Goal: Information Seeking & Learning: Learn about a topic

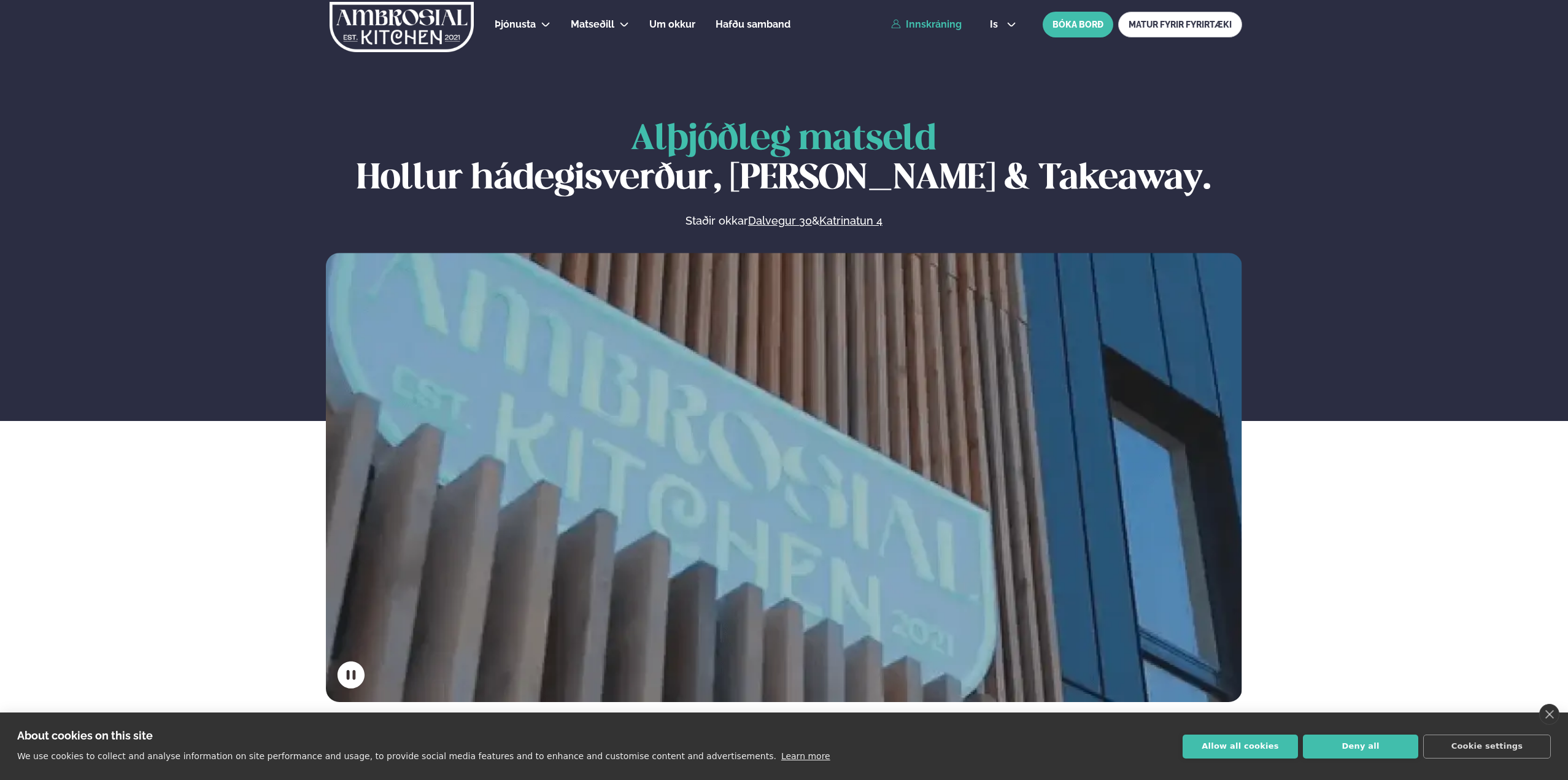
click at [928, 22] on link "Innskráning" at bounding box center [926, 25] width 70 height 11
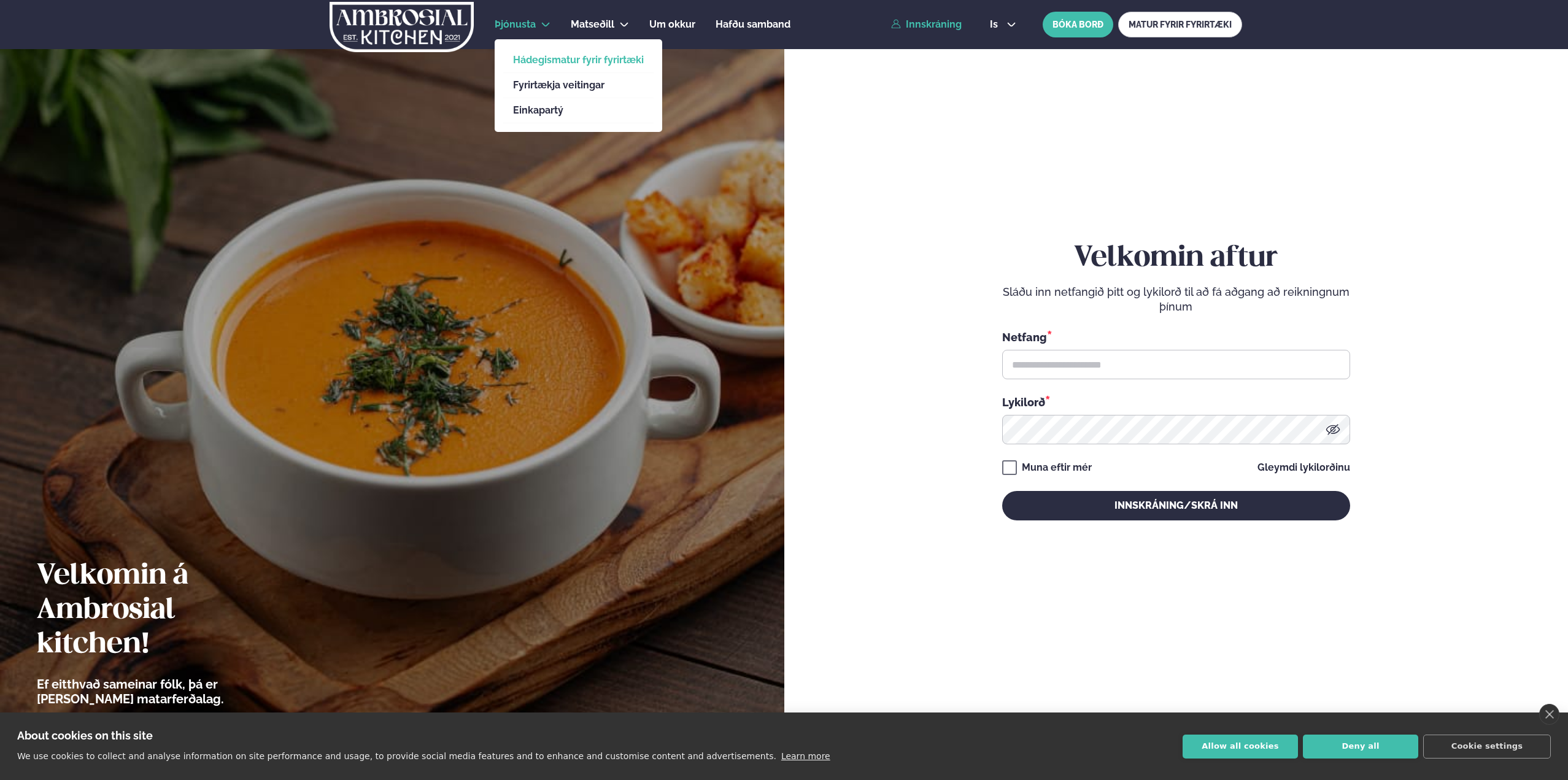
click at [529, 65] on link "Hádegismatur fyrir fyrirtæki" at bounding box center [579, 60] width 131 height 10
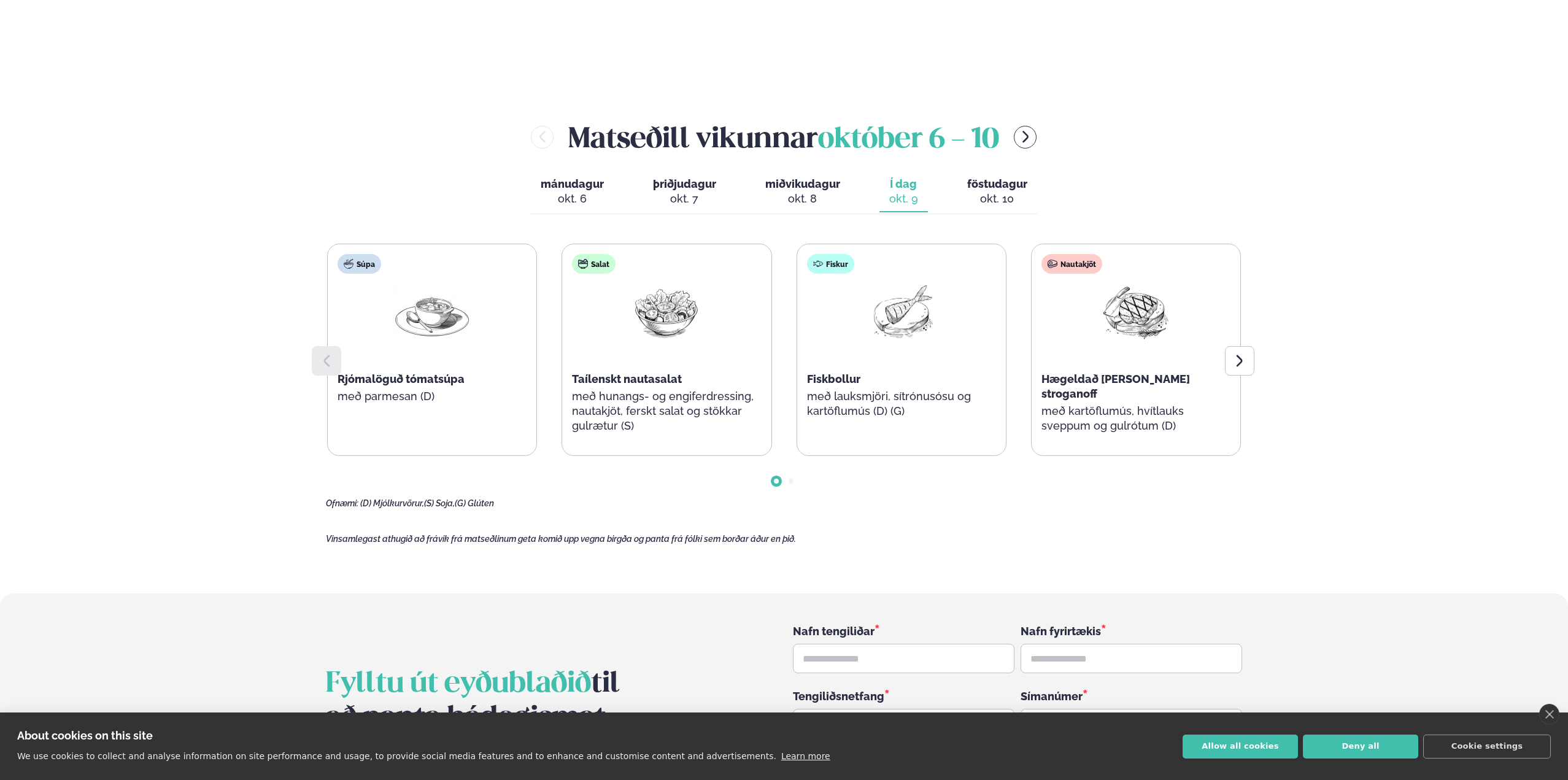
scroll to position [1564, 0]
click at [985, 176] on span "föstudagur" at bounding box center [997, 183] width 60 height 13
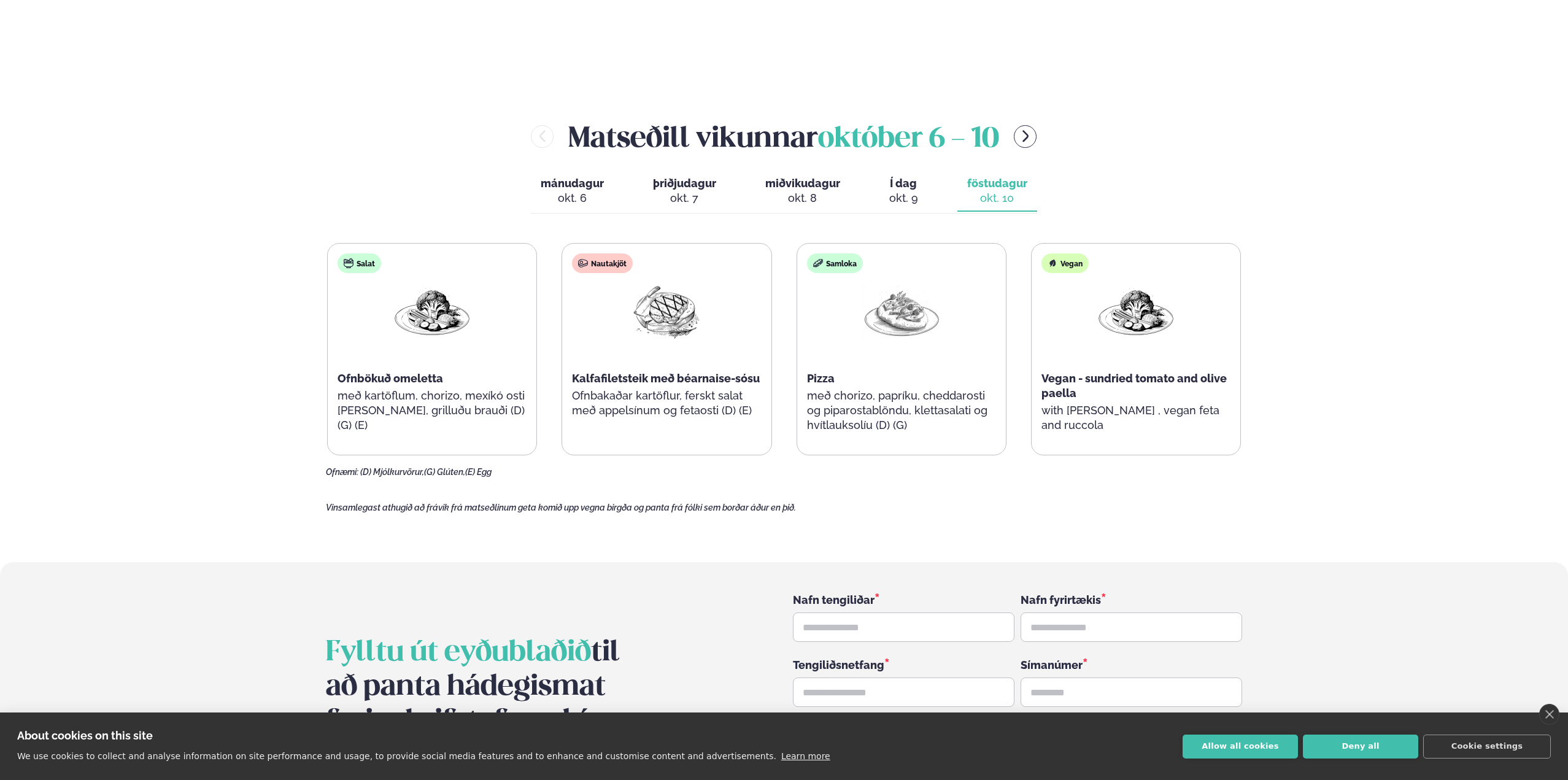
click at [906, 176] on span "Í dag" at bounding box center [903, 184] width 29 height 14
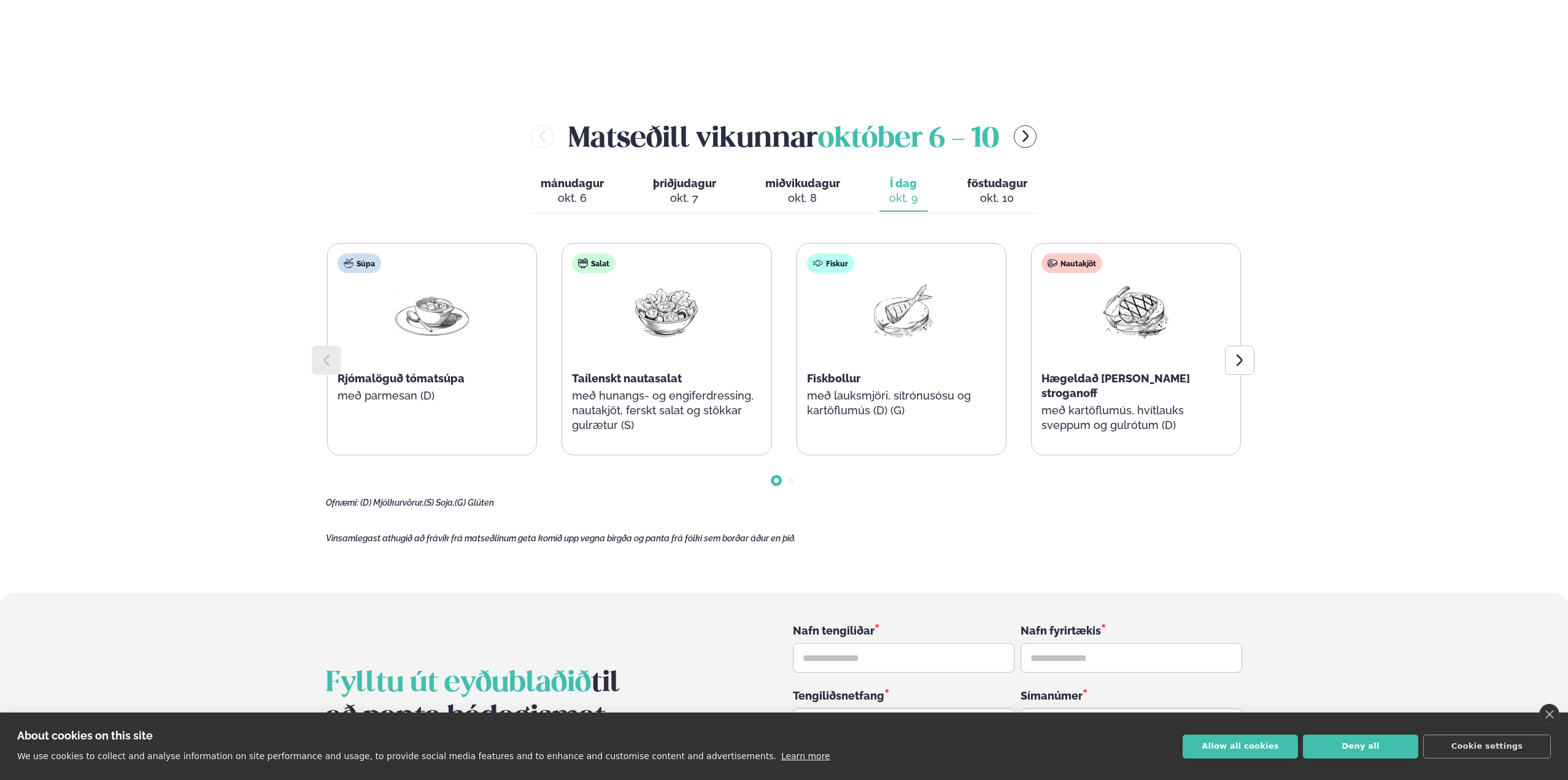
click at [823, 176] on span "miðvikudagur" at bounding box center [803, 183] width 75 height 13
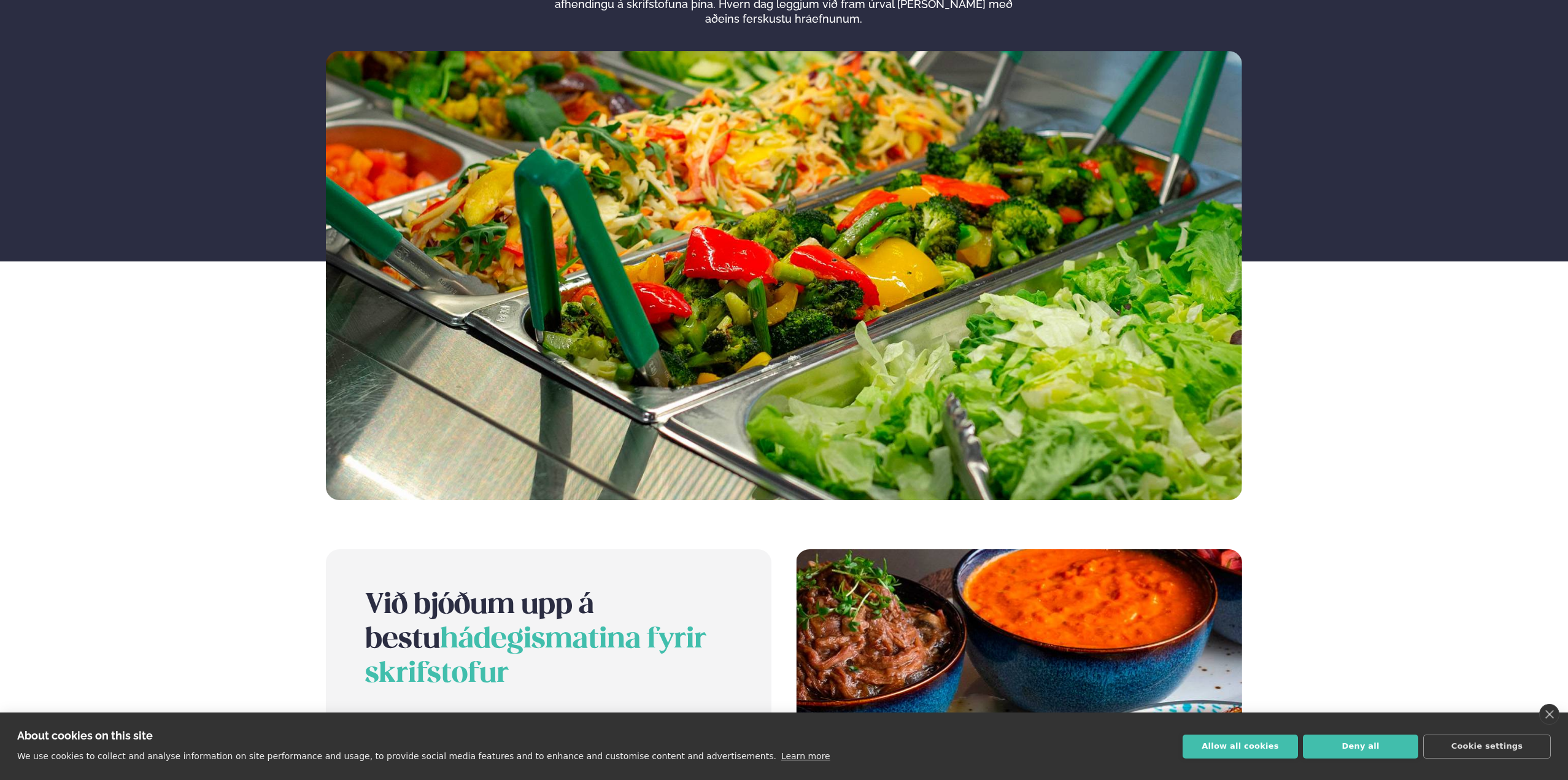
scroll to position [0, 0]
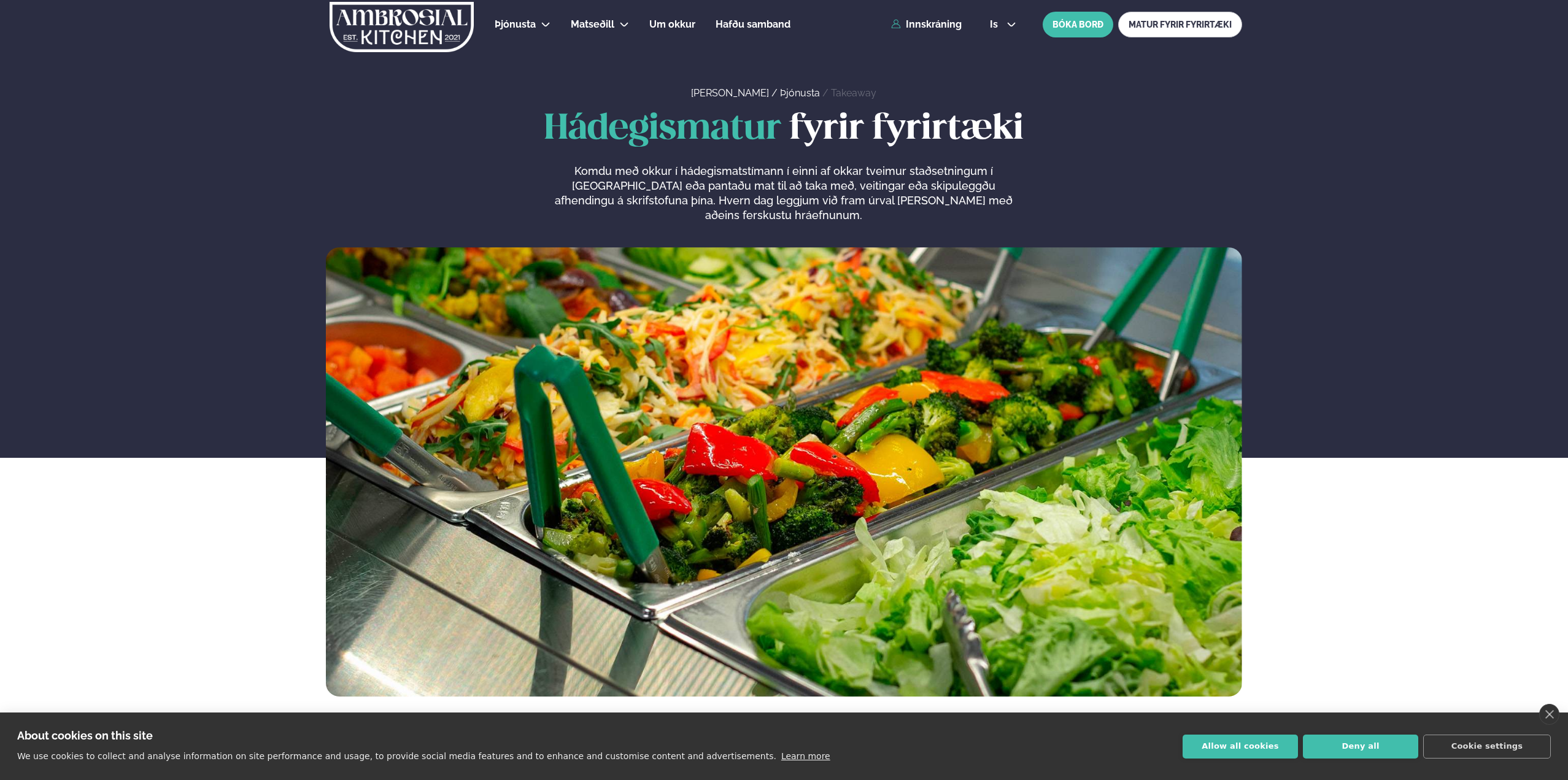
click at [446, 21] on img at bounding box center [401, 26] width 147 height 50
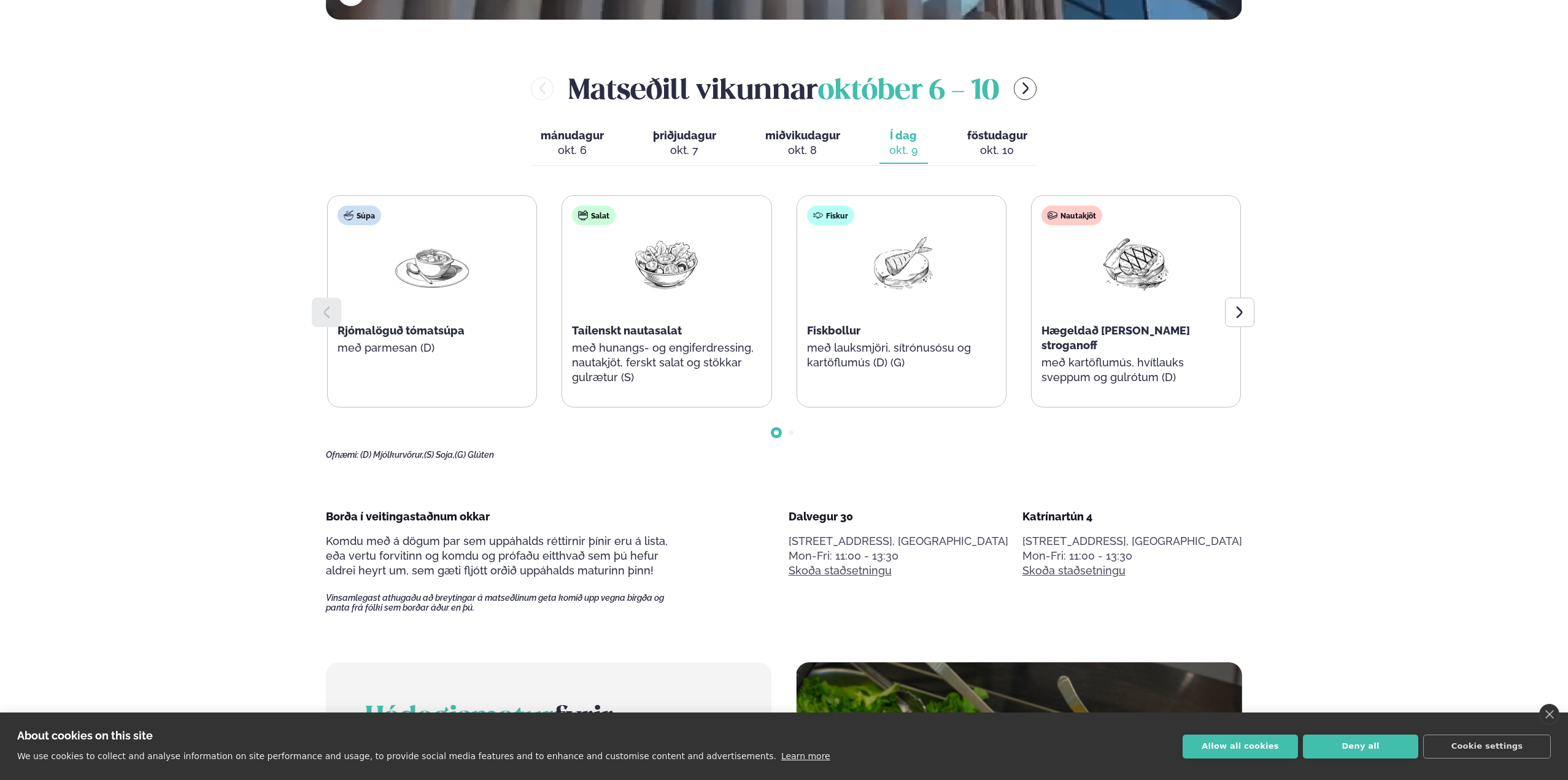
scroll to position [700, 0]
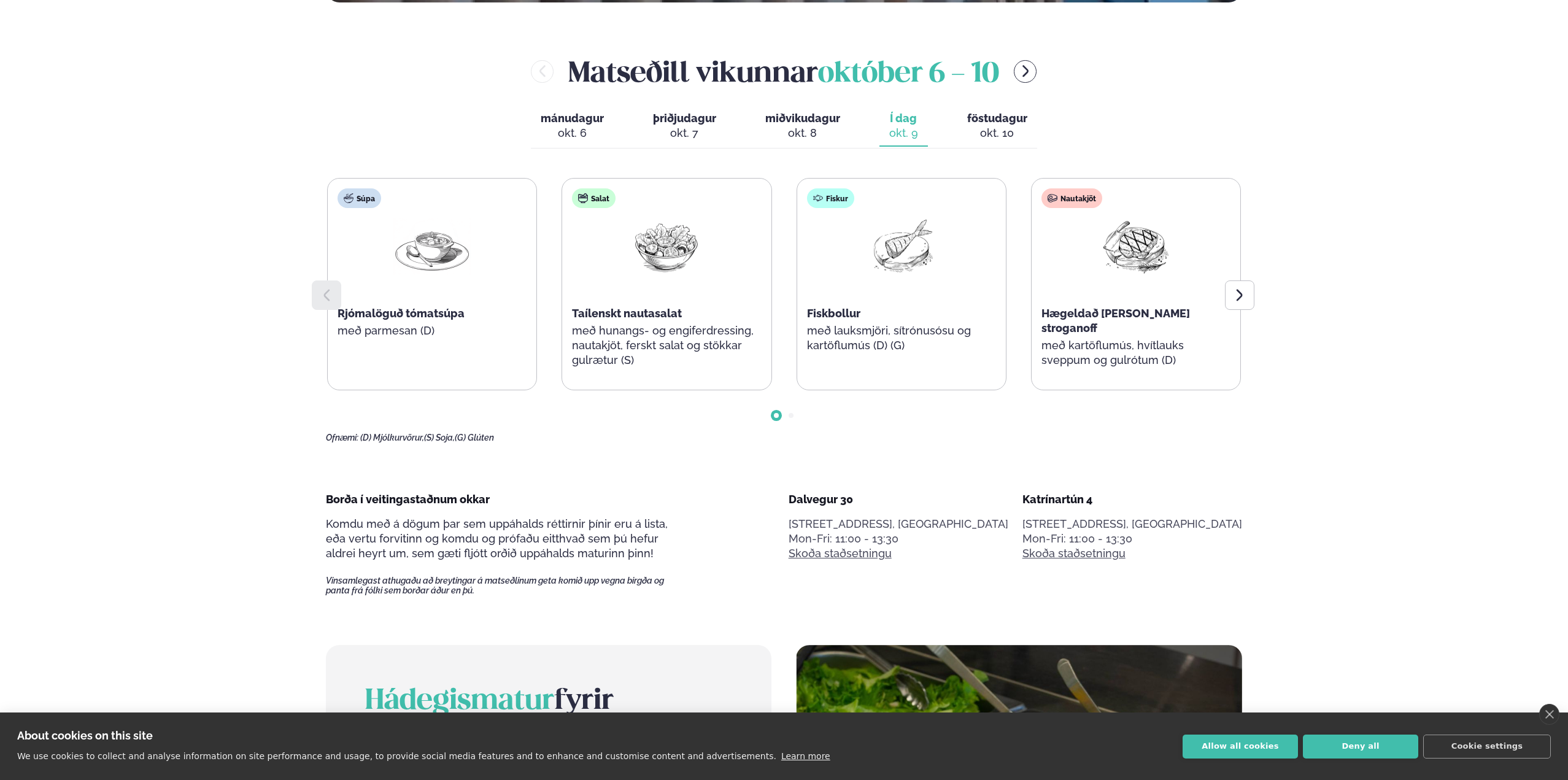
click at [903, 127] on div "okt. 9" at bounding box center [903, 133] width 29 height 14
click at [1242, 283] on div at bounding box center [1239, 295] width 30 height 30
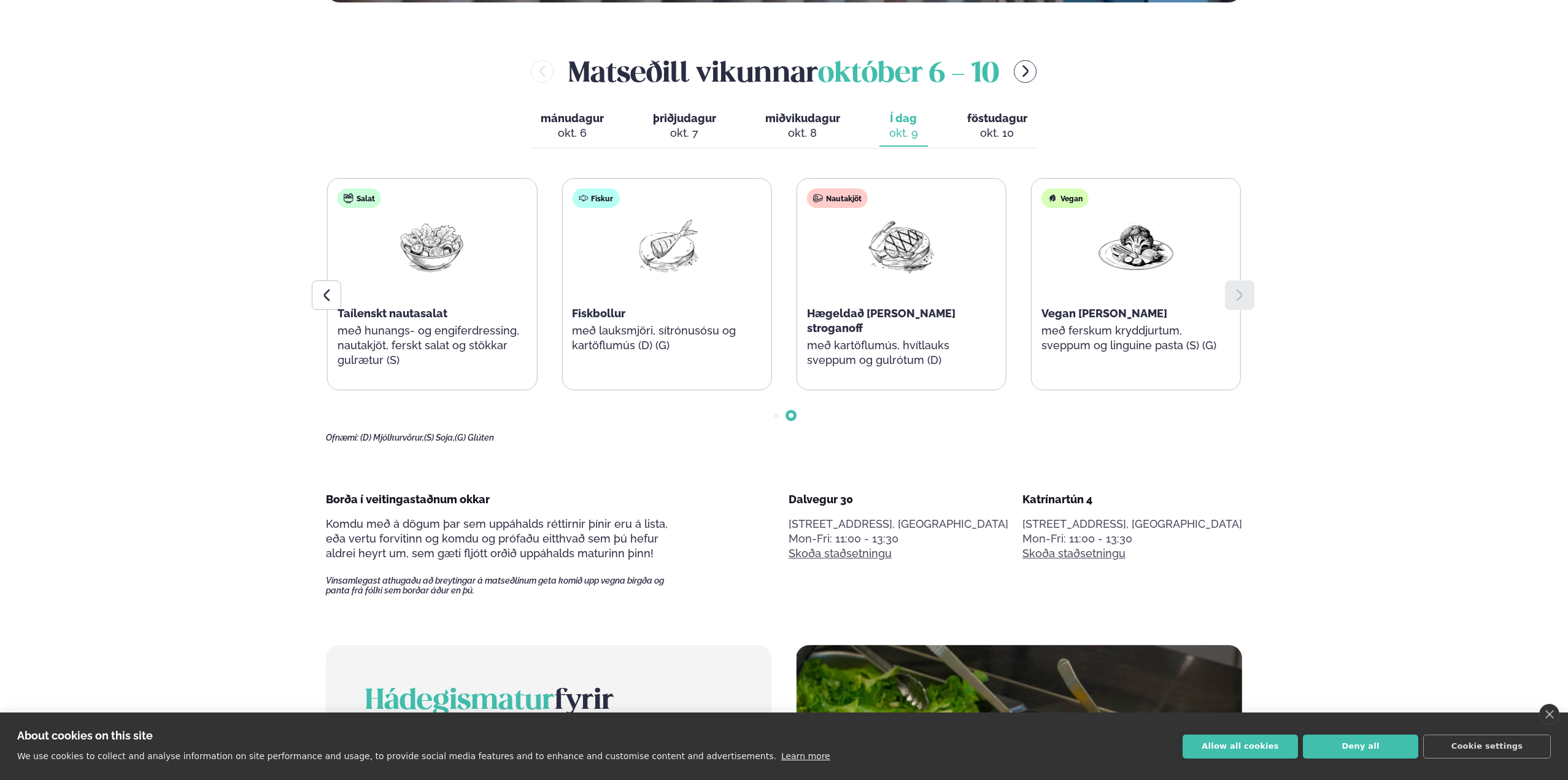
click at [1242, 283] on div at bounding box center [1239, 295] width 30 height 30
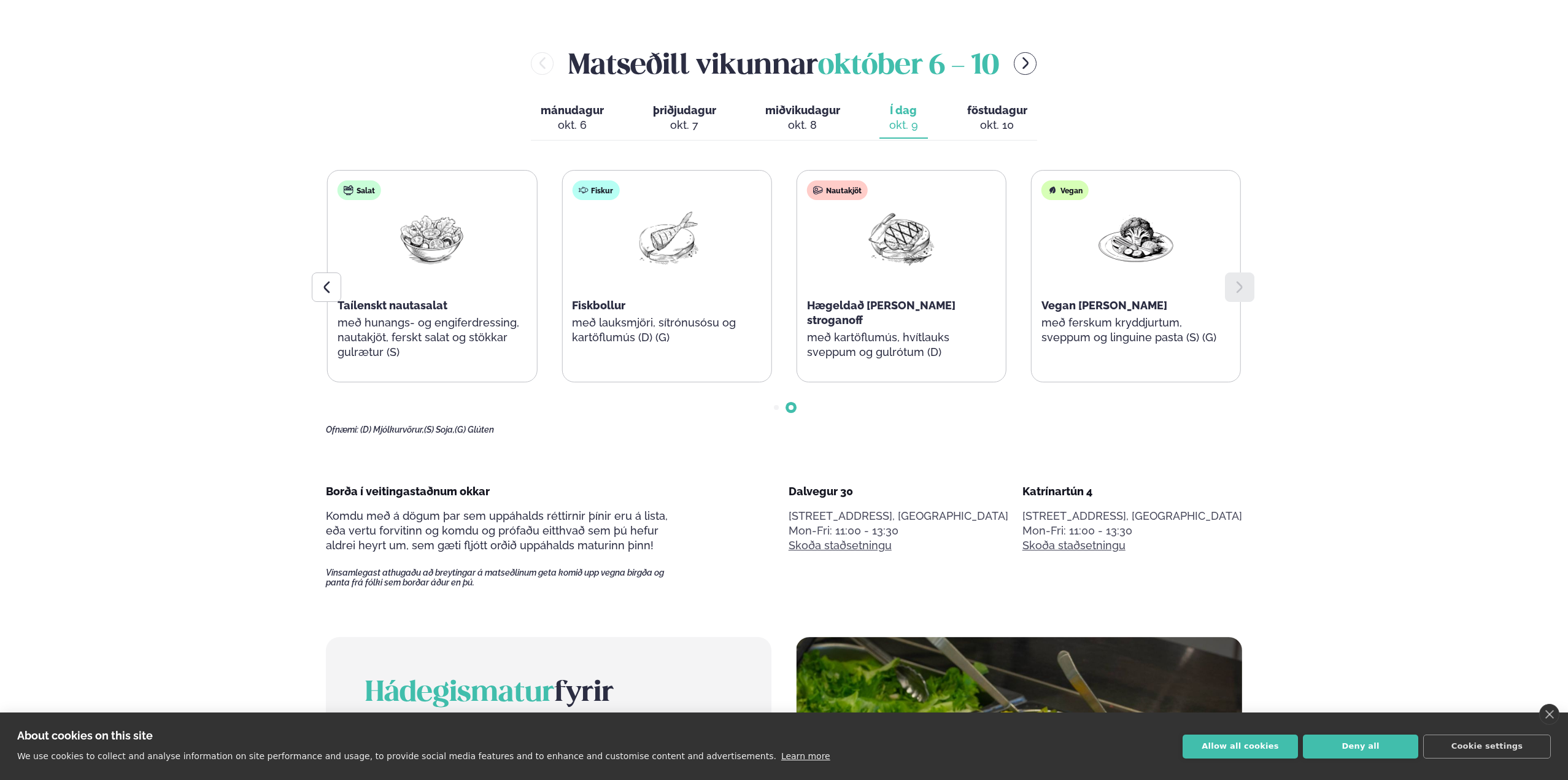
scroll to position [726, 0]
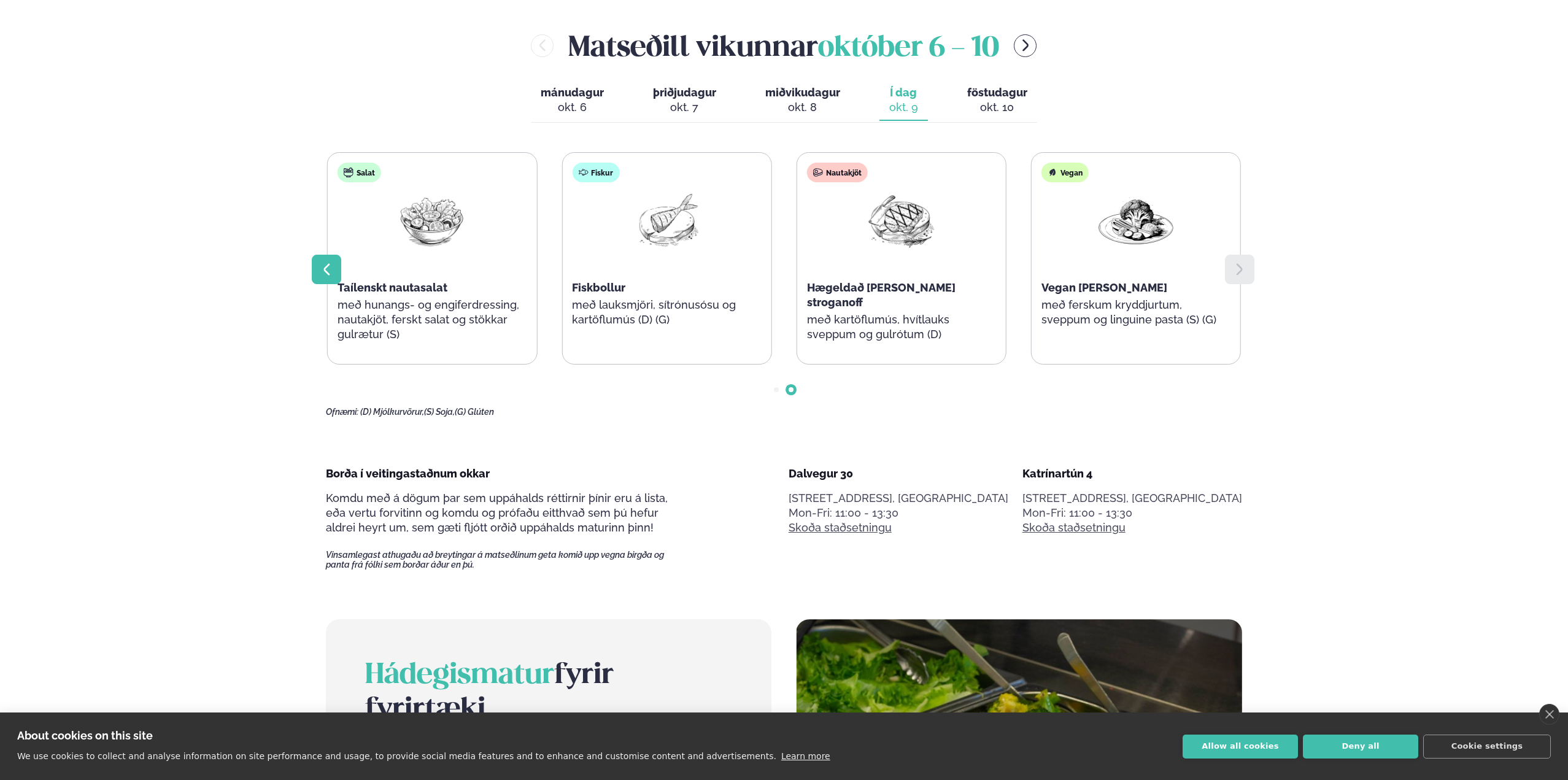
click at [327, 272] on icon at bounding box center [327, 269] width 6 height 12
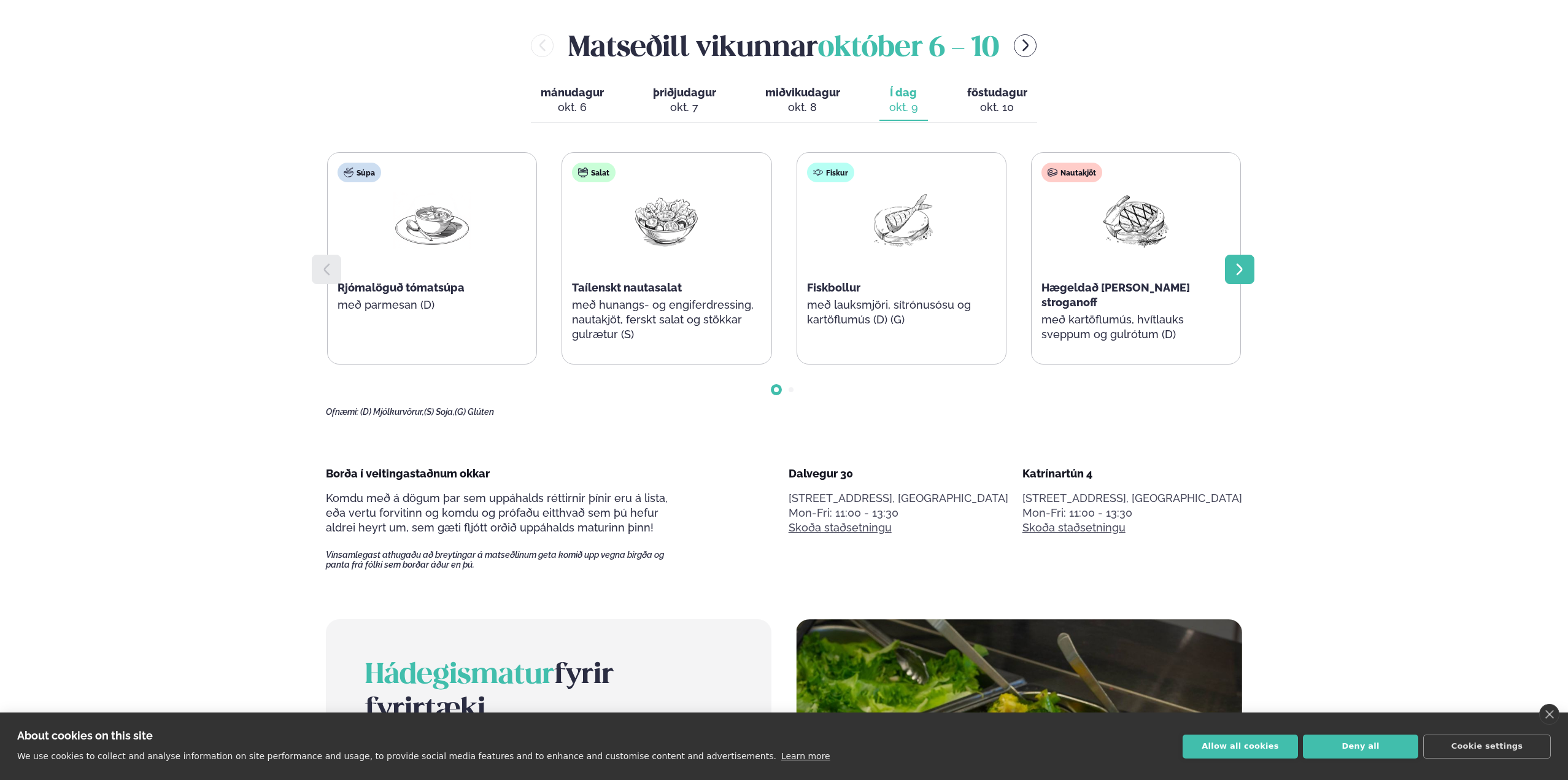
click at [1234, 269] on icon at bounding box center [1239, 269] width 14 height 14
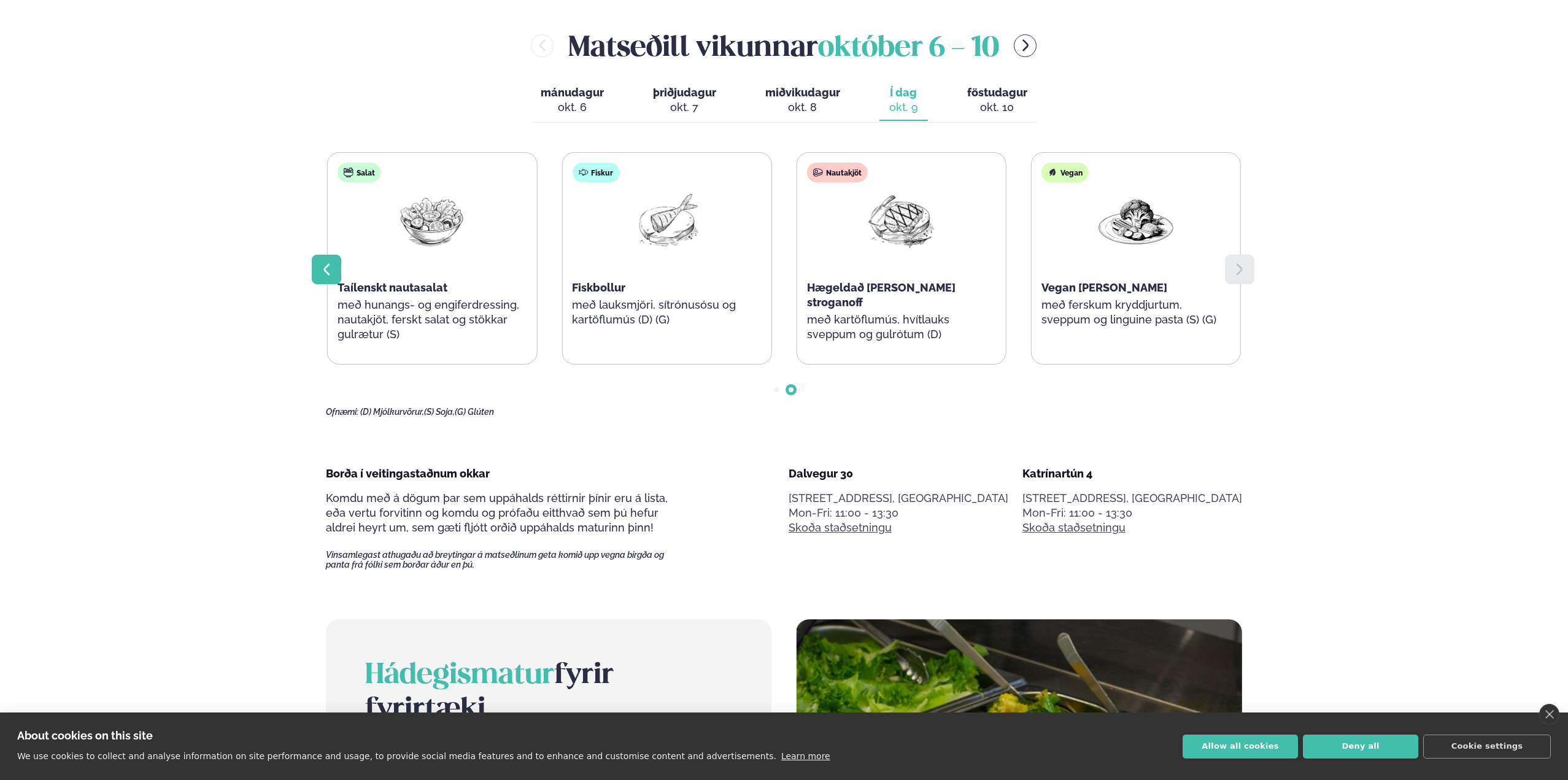
click at [328, 268] on icon at bounding box center [326, 269] width 14 height 14
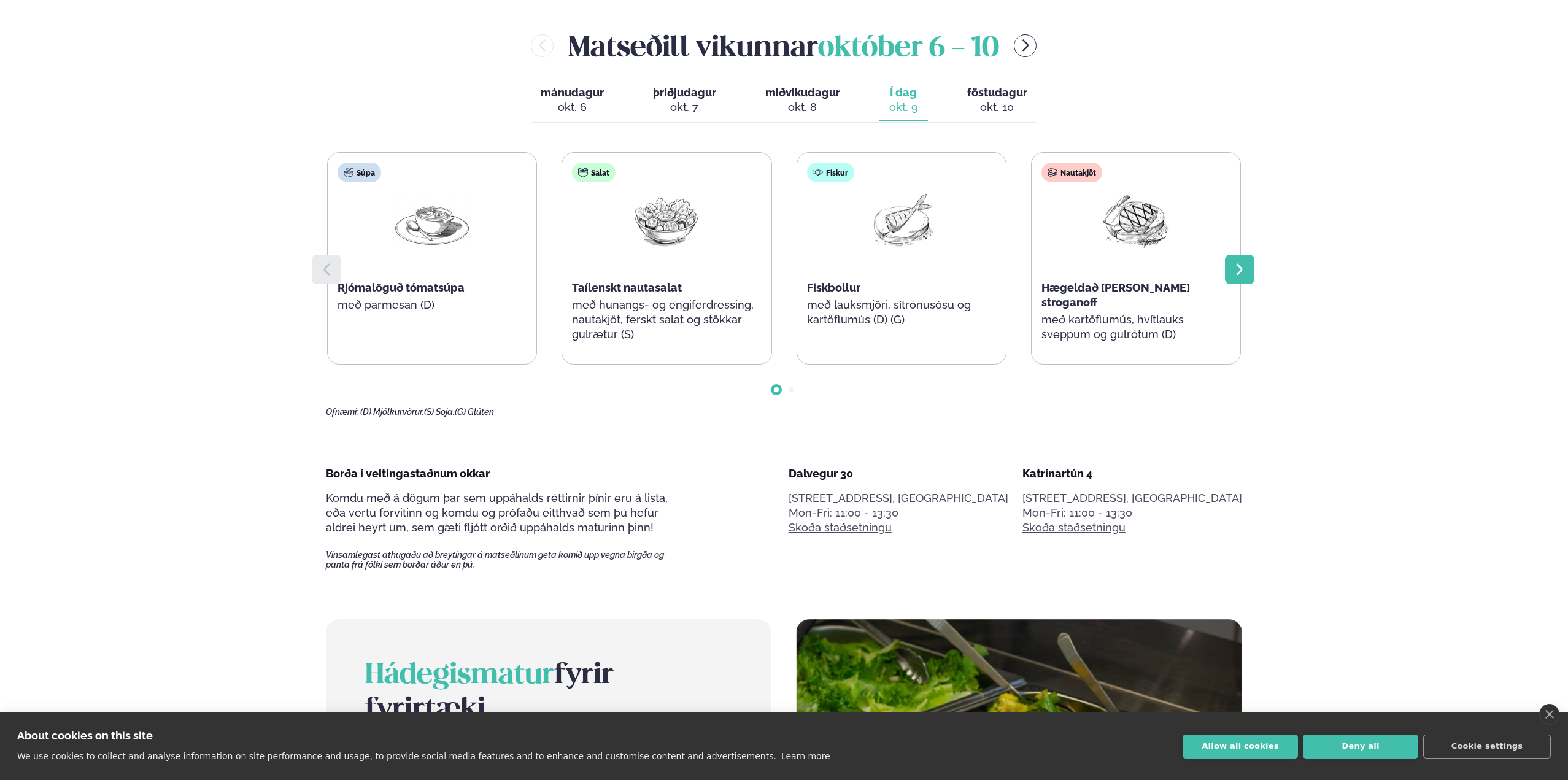
click at [1248, 263] on div at bounding box center [1239, 269] width 30 height 30
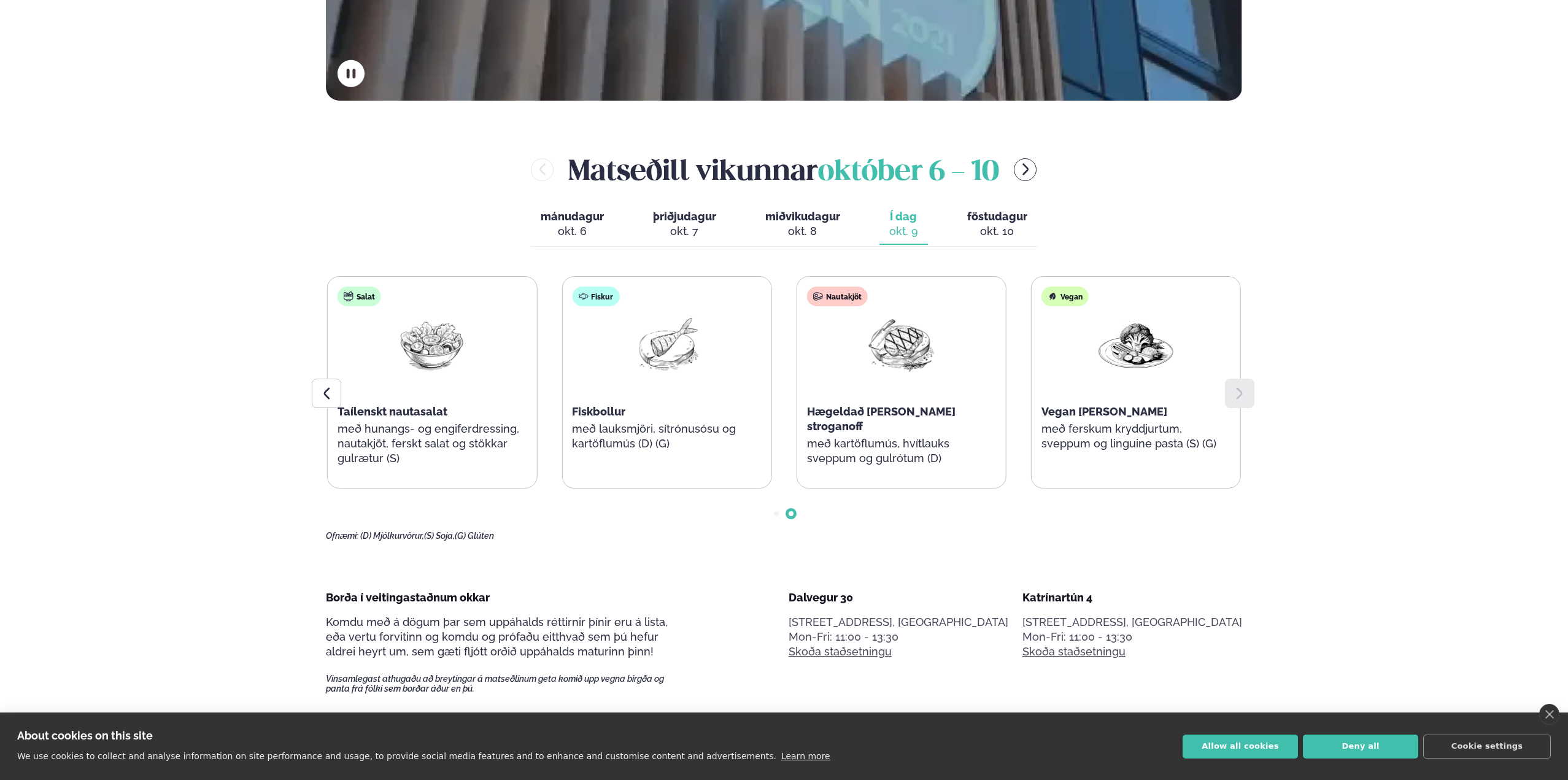
scroll to position [601, 0]
click at [1005, 217] on span "föstudagur" at bounding box center [997, 217] width 60 height 13
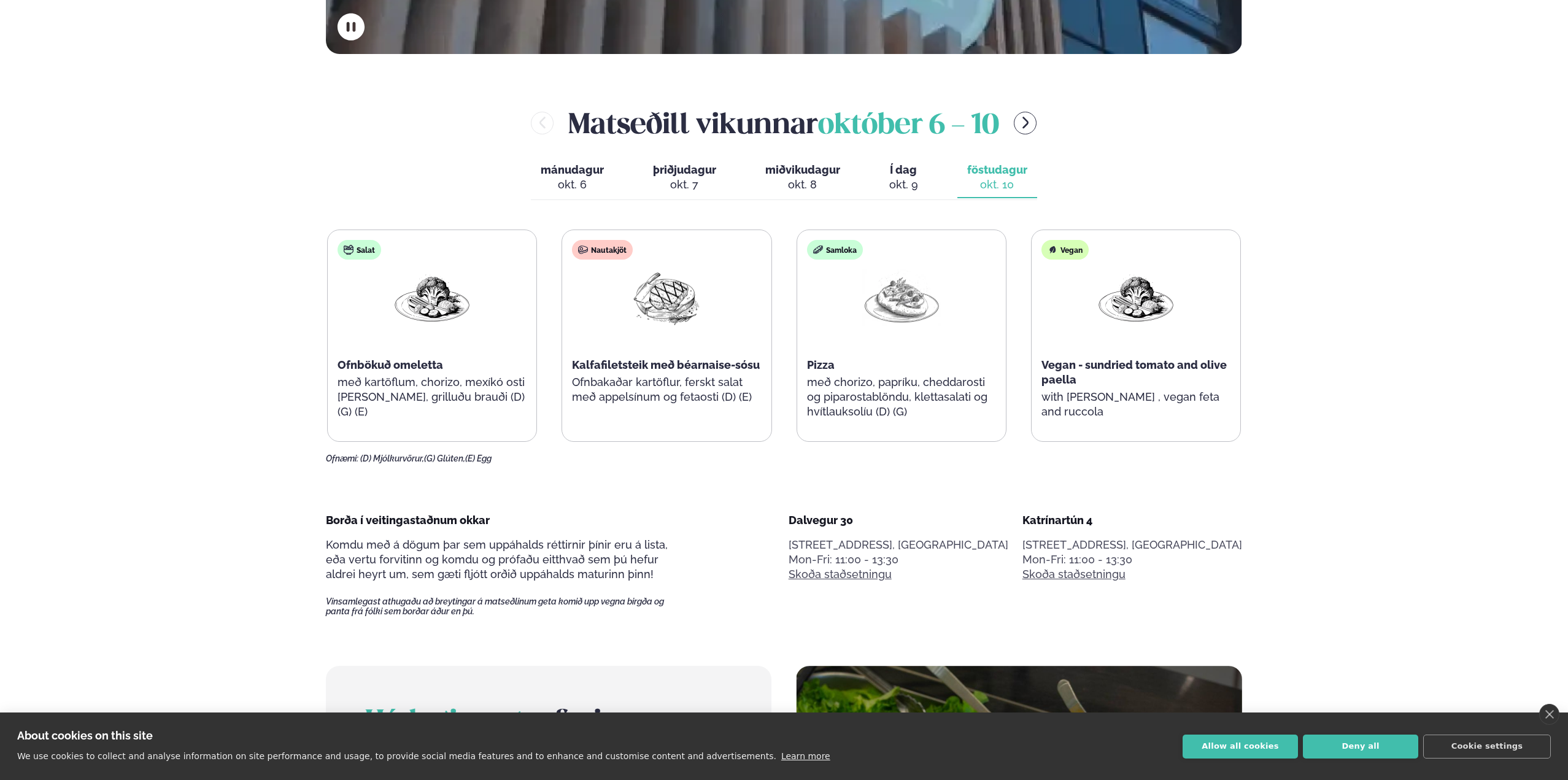
scroll to position [649, 0]
click at [560, 171] on span "mánudagur" at bounding box center [572, 169] width 63 height 13
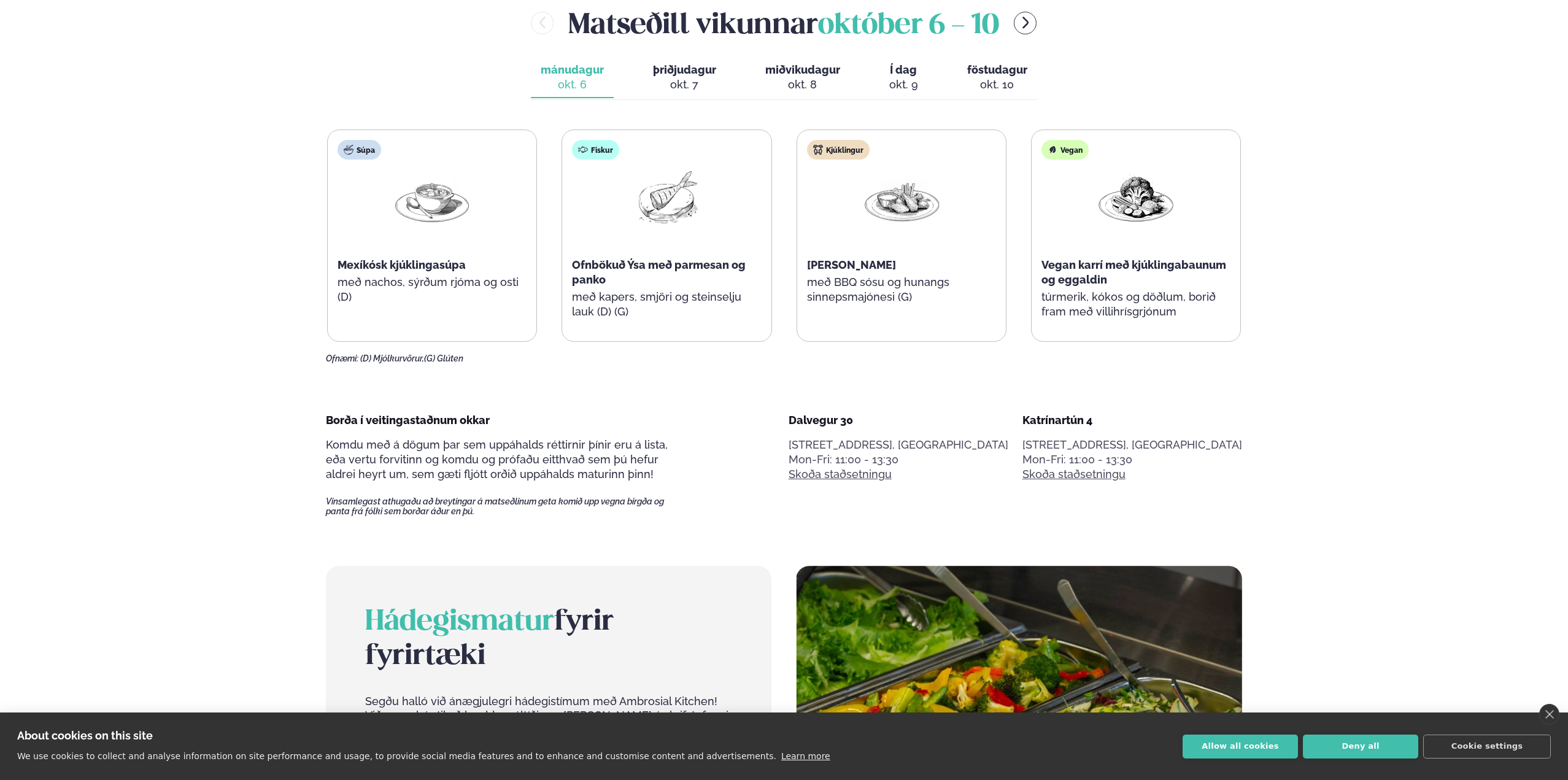
scroll to position [749, 0]
click at [688, 81] on div "okt. 7" at bounding box center [684, 84] width 63 height 14
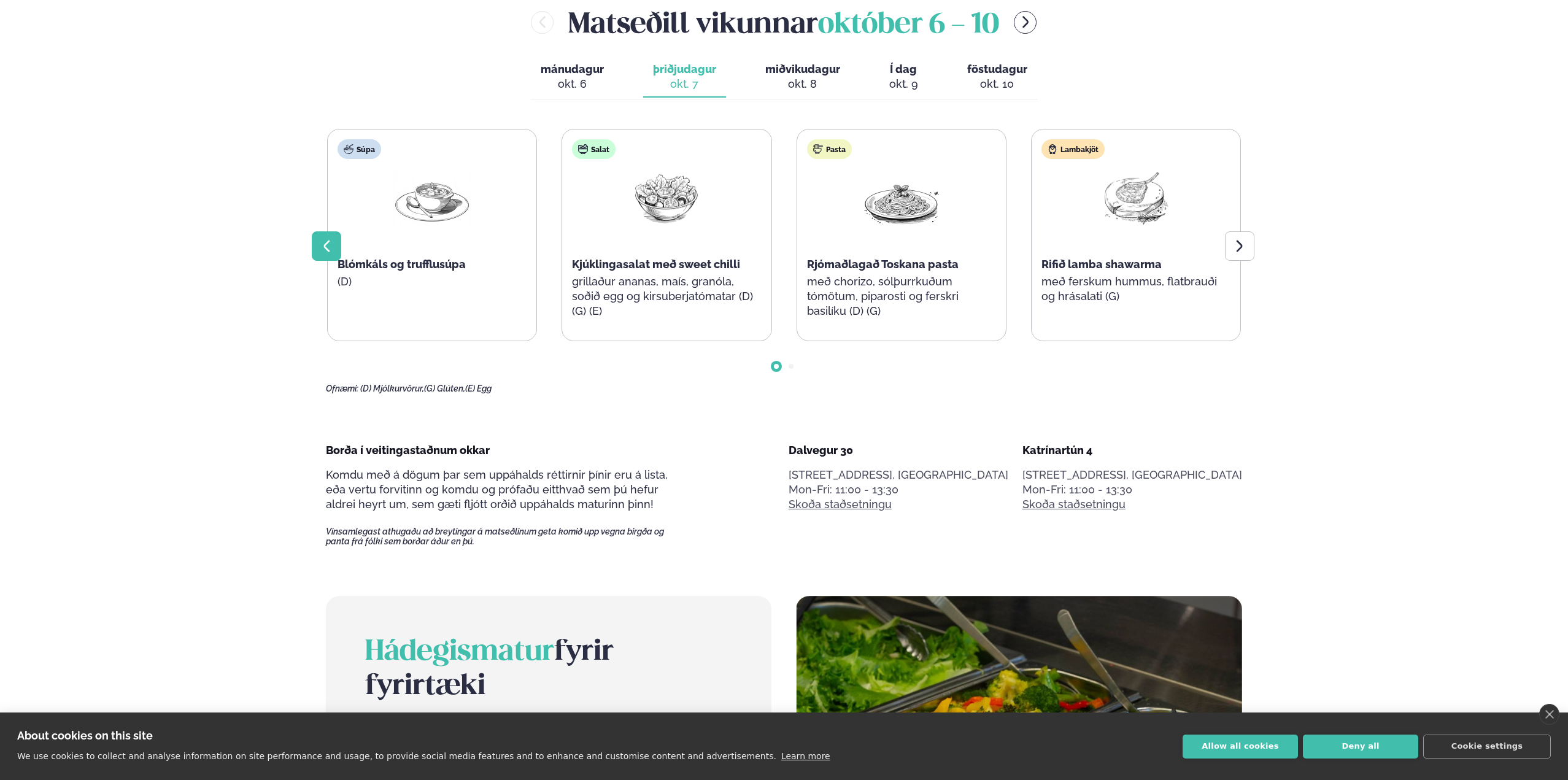
click at [332, 240] on icon at bounding box center [326, 246] width 14 height 14
click at [1244, 240] on icon at bounding box center [1239, 246] width 14 height 14
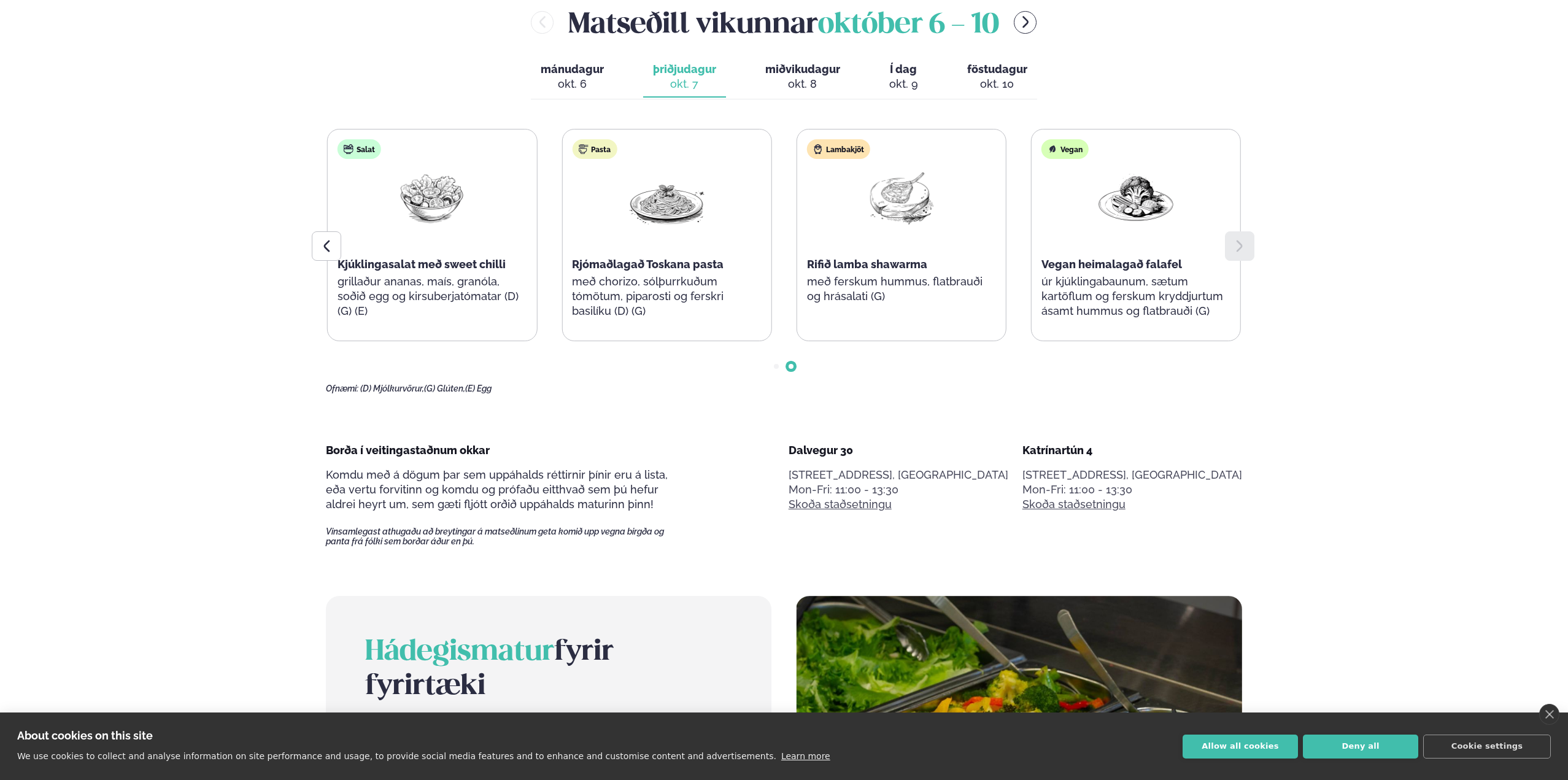
click at [1244, 240] on icon at bounding box center [1239, 246] width 14 height 14
click at [794, 81] on div "okt. 8" at bounding box center [803, 84] width 75 height 14
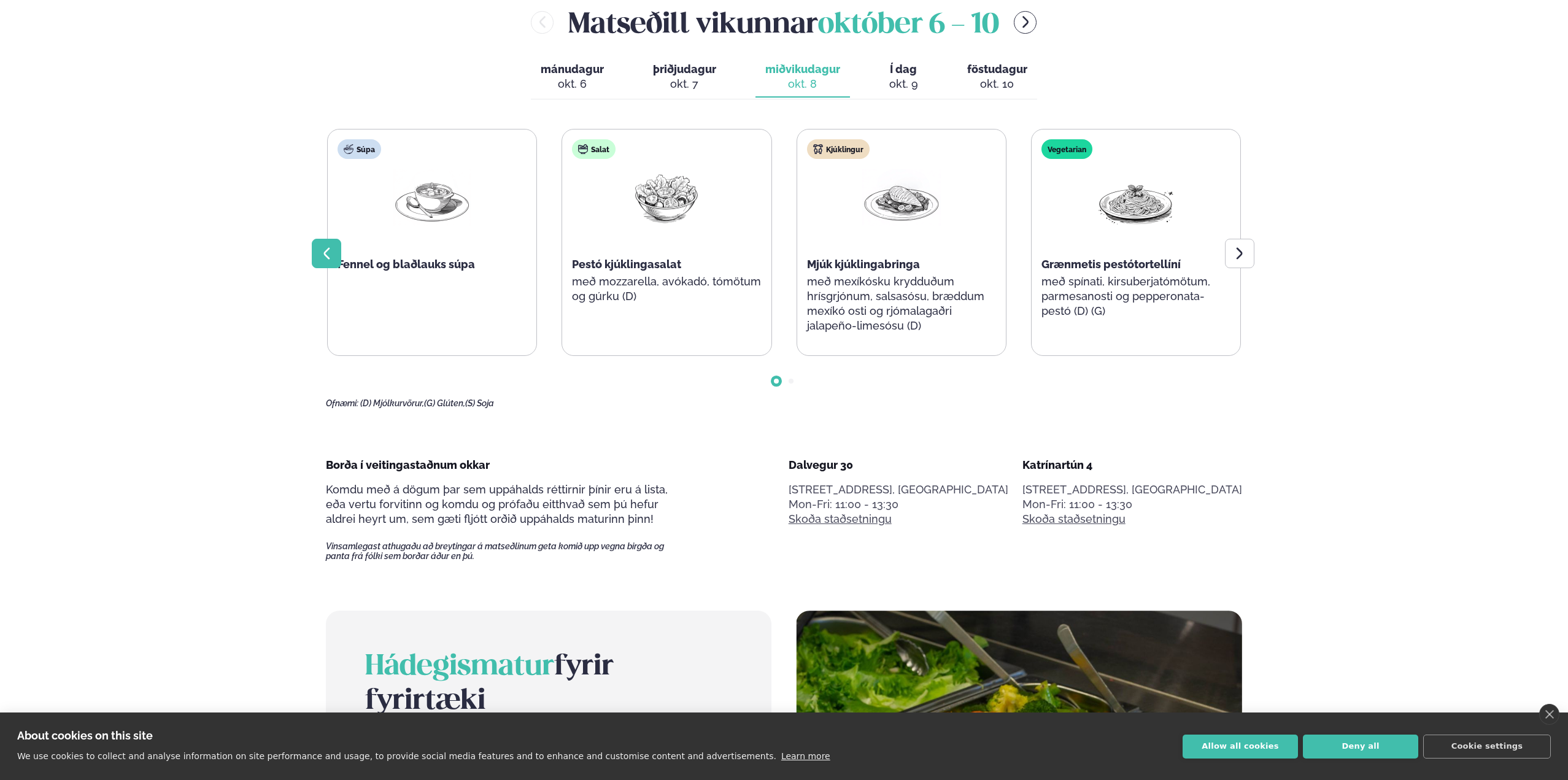
click at [326, 260] on icon at bounding box center [326, 253] width 14 height 14
click at [1239, 251] on icon at bounding box center [1239, 253] width 6 height 12
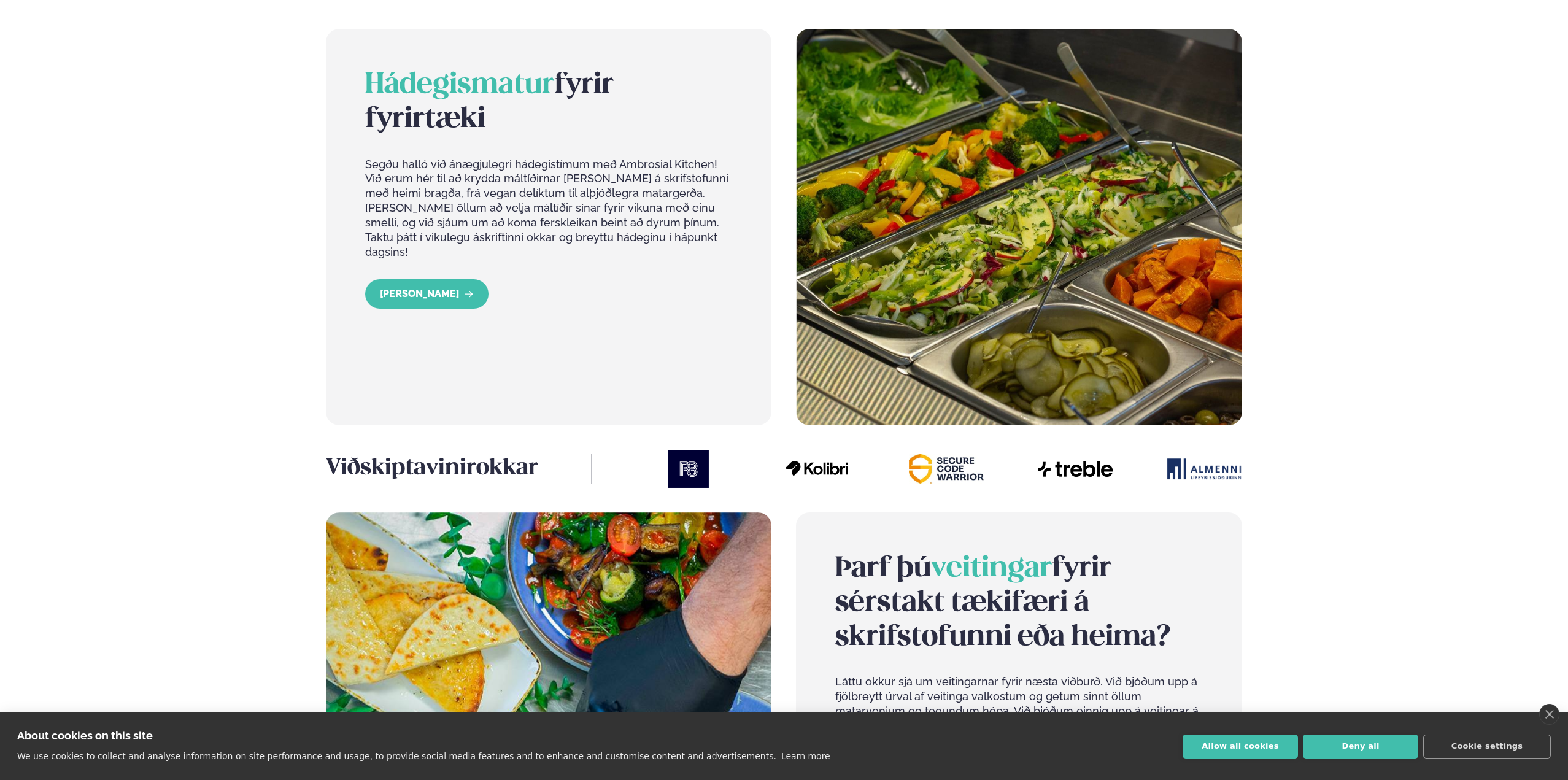
scroll to position [1328, 0]
